Goal: Book appointment/travel/reservation

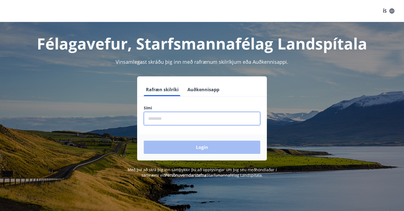
click at [174, 113] on input "phone" at bounding box center [202, 118] width 117 height 13
type input "********"
click at [202, 147] on button "Login" at bounding box center [202, 147] width 117 height 13
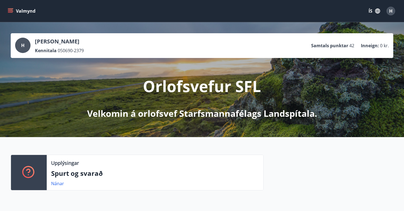
click at [11, 13] on icon "menu" at bounding box center [10, 12] width 5 height 1
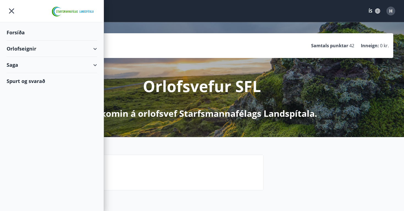
click at [97, 48] on icon at bounding box center [95, 49] width 7 height 7
click at [92, 50] on div "Orlofseignir" at bounding box center [52, 49] width 91 height 16
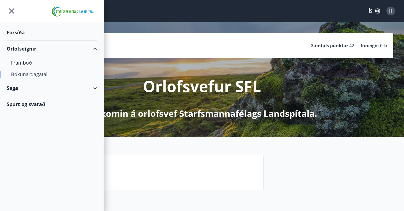
click at [39, 76] on div "Bókunardagatal" at bounding box center [52, 74] width 82 height 12
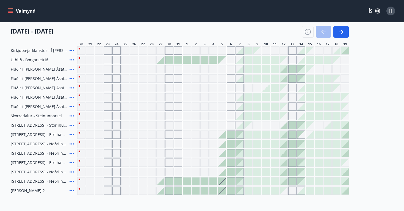
scroll to position [74, 0]
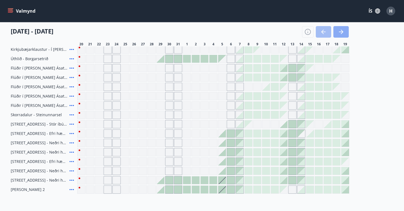
click at [341, 31] on icon "button" at bounding box center [341, 32] width 7 height 7
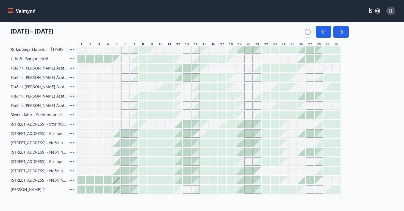
scroll to position [62, 0]
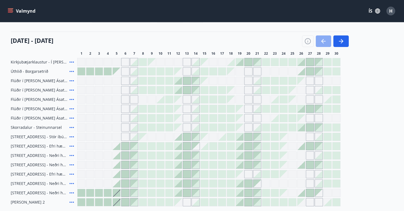
click at [320, 46] on button "button" at bounding box center [323, 41] width 15 height 12
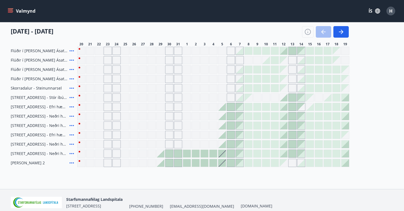
scroll to position [103, 0]
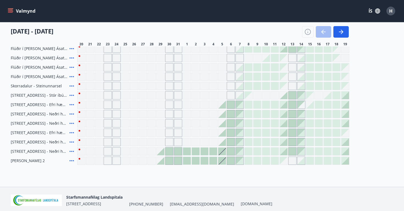
click at [291, 79] on div "Gráir dagar eru ekki bókanlegir" at bounding box center [293, 77] width 8 height 8
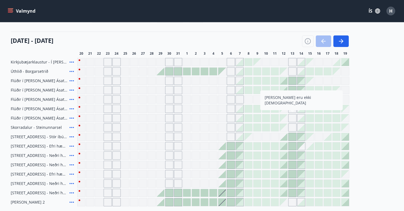
scroll to position [59, 0]
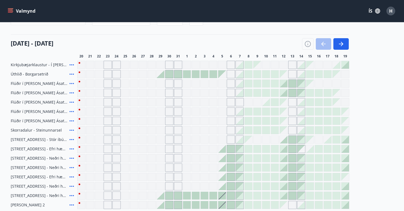
click at [230, 120] on div "Gráir dagar eru ekki bókanlegir" at bounding box center [231, 121] width 8 height 8
click at [339, 46] on icon "button" at bounding box center [341, 44] width 7 height 7
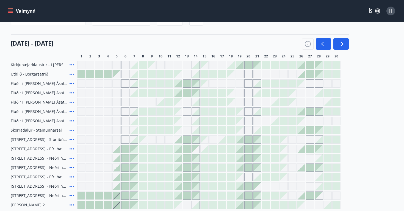
click at [249, 121] on div "Gráir dagar eru ekki bókanlegir" at bounding box center [249, 121] width 8 height 8
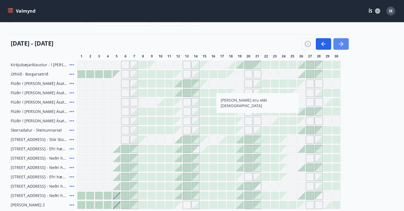
click at [339, 42] on icon "button" at bounding box center [341, 44] width 7 height 7
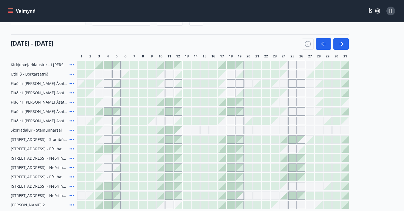
click at [289, 120] on div "Gráir dagar eru ekki bókanlegir" at bounding box center [293, 121] width 8 height 8
click at [289, 122] on div "Gráir dagar eru ekki bókanlegir" at bounding box center [293, 121] width 8 height 8
click at [344, 46] on icon "button" at bounding box center [341, 44] width 7 height 7
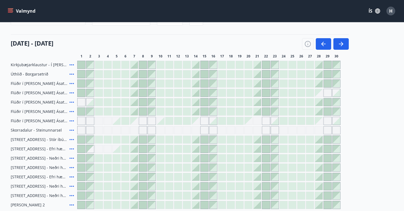
click at [274, 121] on div at bounding box center [275, 121] width 8 height 8
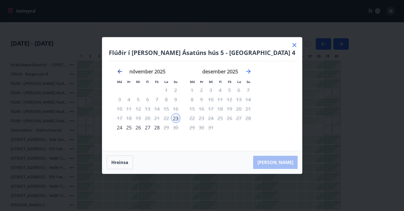
click at [123, 72] on icon "Move backward to switch to the previous month." at bounding box center [120, 71] width 7 height 7
click at [291, 45] on icon at bounding box center [294, 45] width 7 height 7
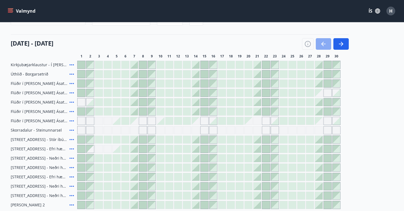
click at [323, 46] on icon "button" at bounding box center [323, 44] width 7 height 7
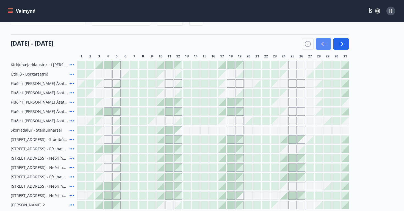
click at [323, 46] on icon "button" at bounding box center [323, 44] width 7 height 7
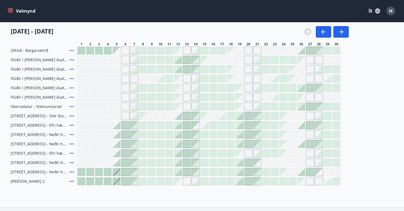
scroll to position [76, 0]
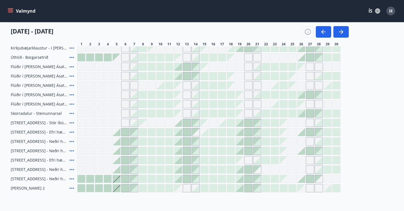
click at [275, 106] on div at bounding box center [275, 104] width 8 height 8
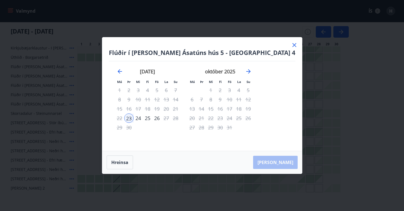
click at [143, 120] on div "24" at bounding box center [138, 118] width 9 height 9
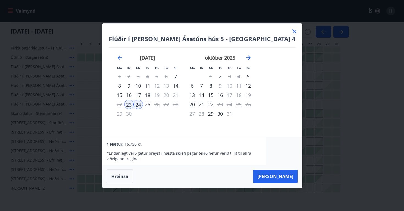
click at [143, 105] on div "24" at bounding box center [138, 104] width 9 height 9
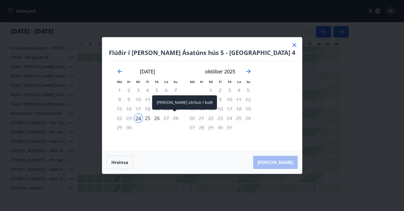
click at [162, 118] on div "26" at bounding box center [156, 118] width 9 height 9
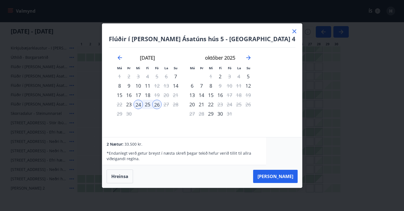
click at [293, 33] on icon at bounding box center [295, 31] width 4 height 4
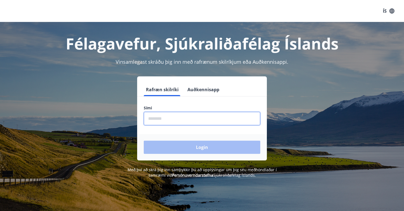
click at [210, 118] on input "phone" at bounding box center [202, 118] width 117 height 13
type input "*"
type input "********"
click at [202, 147] on button "Login" at bounding box center [202, 147] width 117 height 13
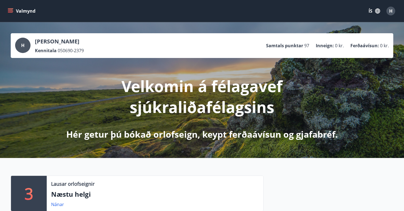
click at [12, 12] on icon "menu" at bounding box center [10, 12] width 5 height 1
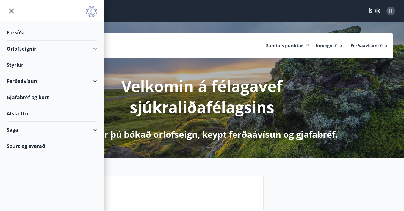
click at [43, 100] on div "Gjafabréf og kort" at bounding box center [52, 97] width 91 height 16
